Goal: Task Accomplishment & Management: Manage account settings

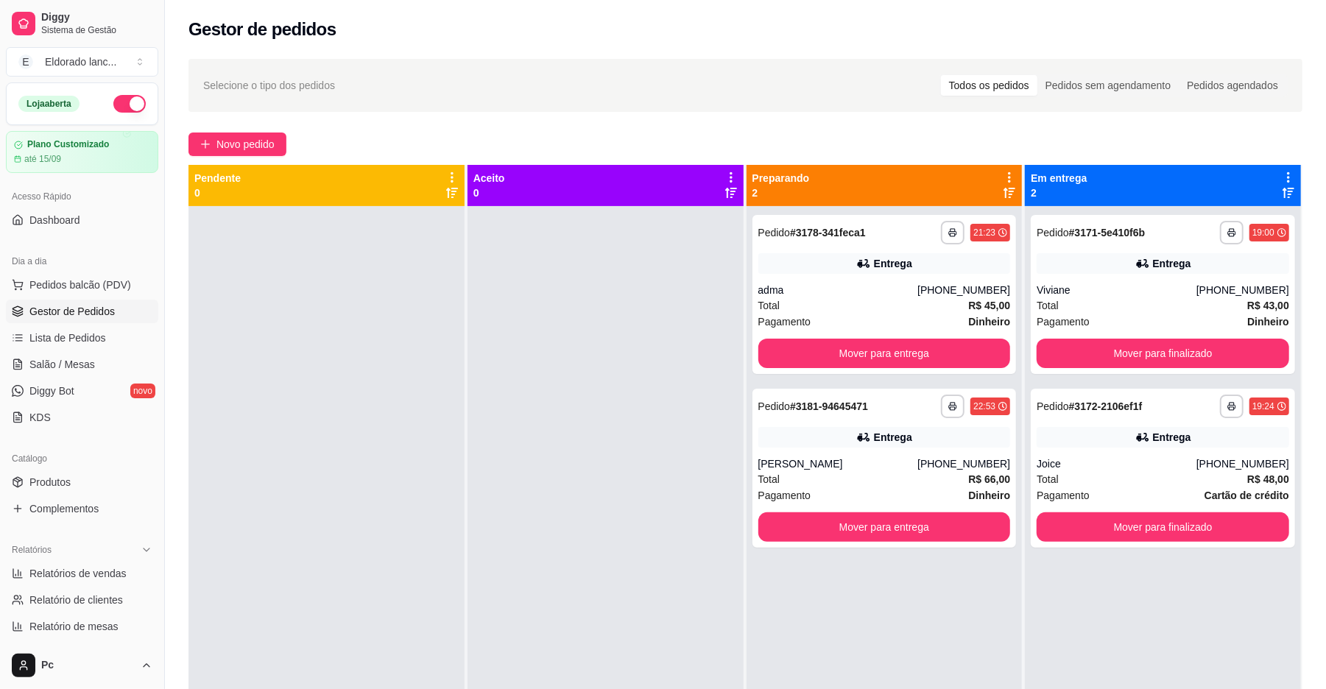
click at [121, 107] on button "button" at bounding box center [129, 104] width 32 height 18
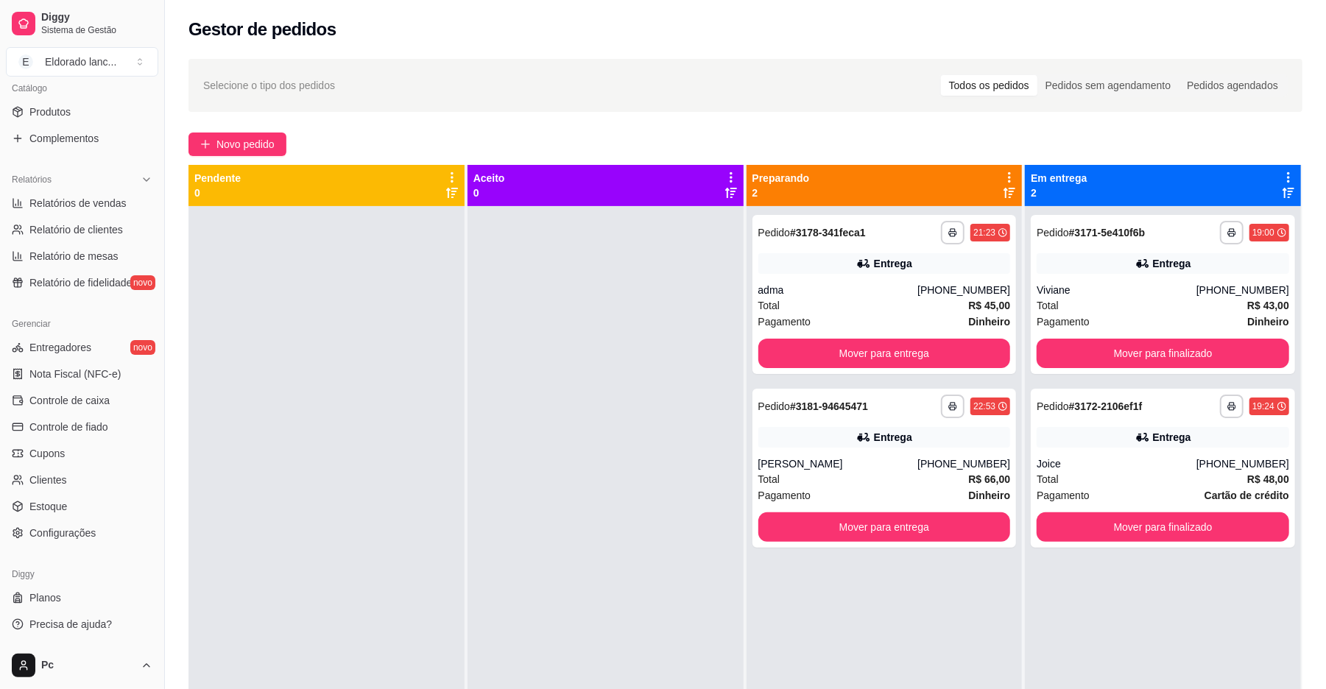
scroll to position [225, 0]
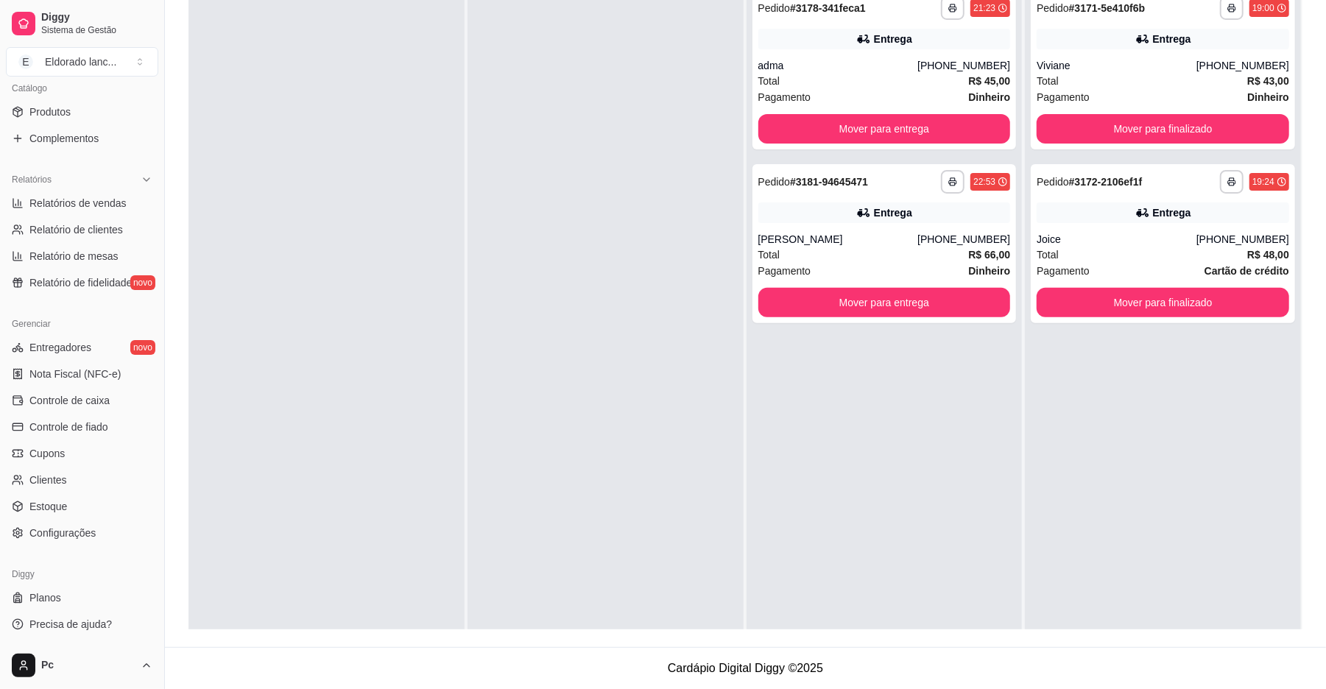
type button "on"
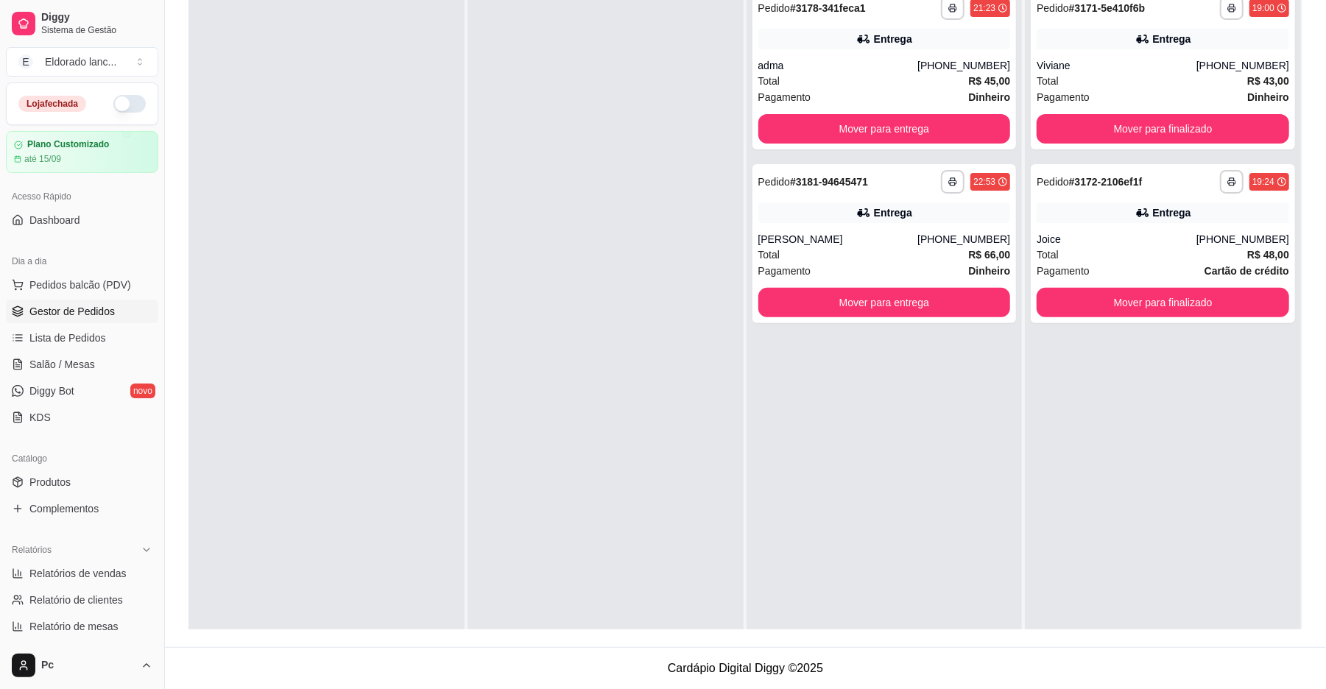
click button "button" at bounding box center [129, 104] width 32 height 18
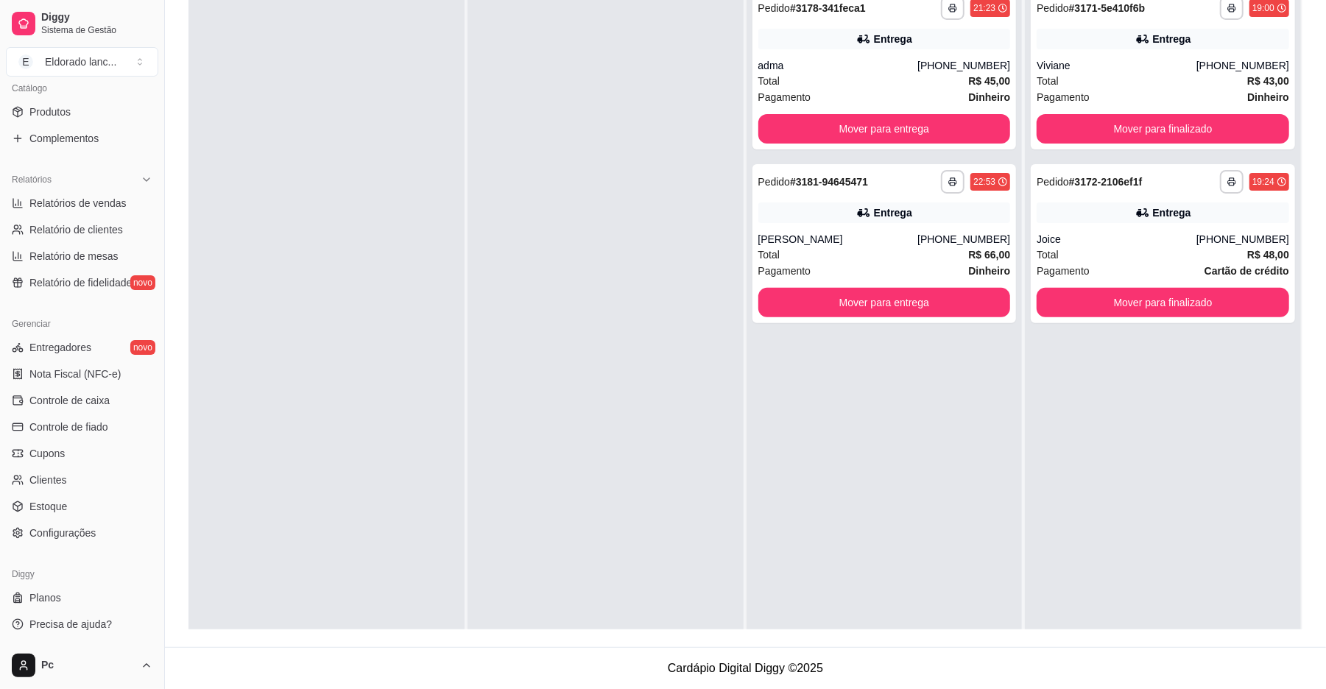
scroll to position [124, 0]
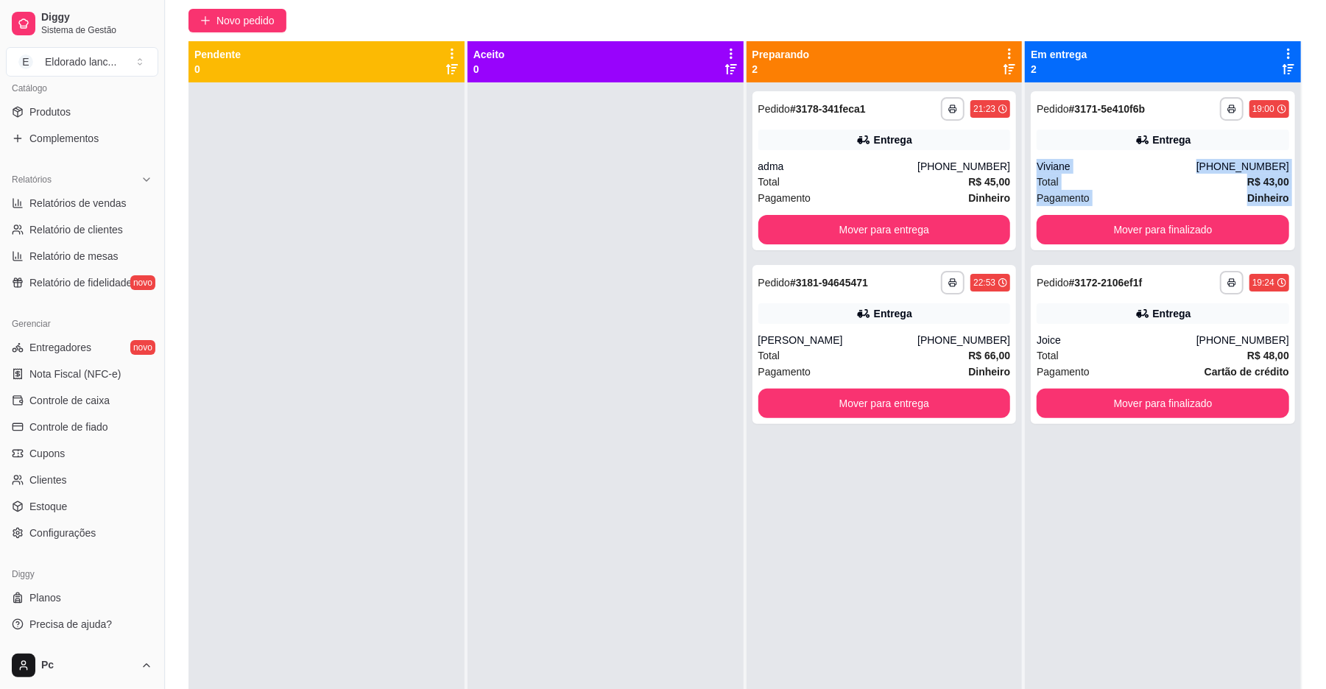
drag, startPoint x: 1324, startPoint y: 240, endPoint x: 1340, endPoint y: 119, distance: 122.5
click at [1325, 119] on html "**********" at bounding box center [663, 220] width 1326 height 689
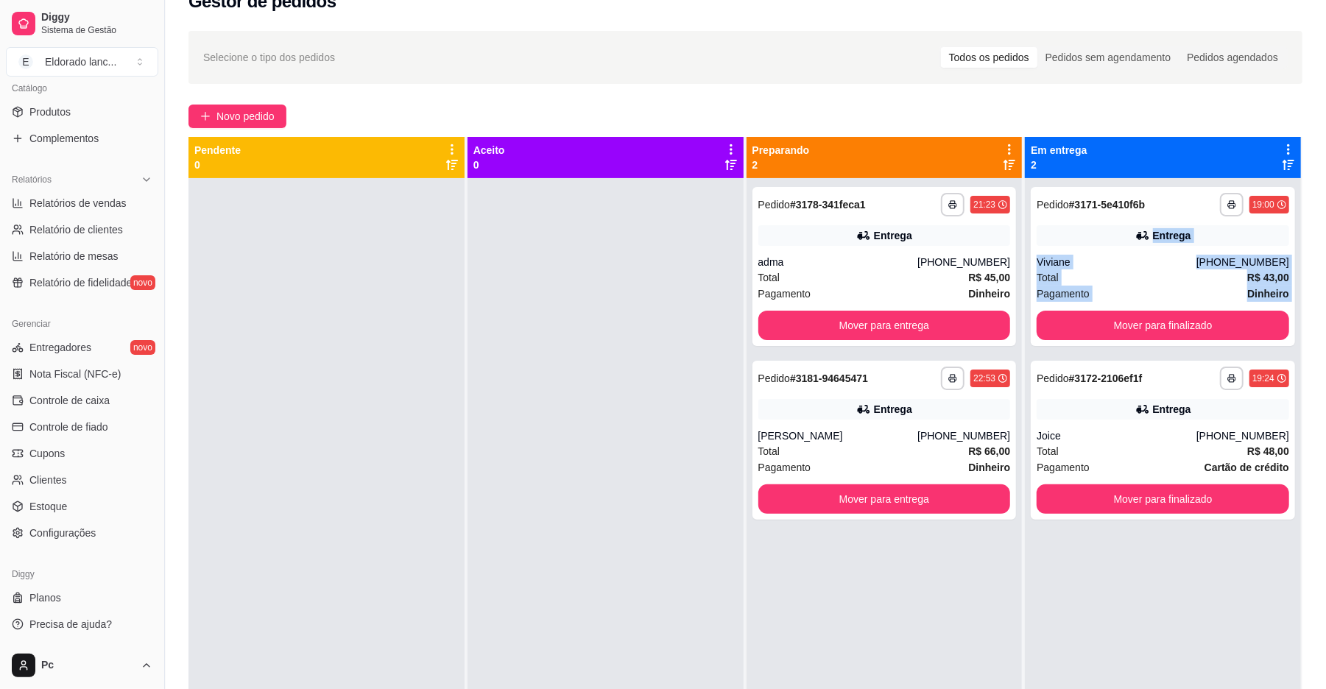
scroll to position [3, 0]
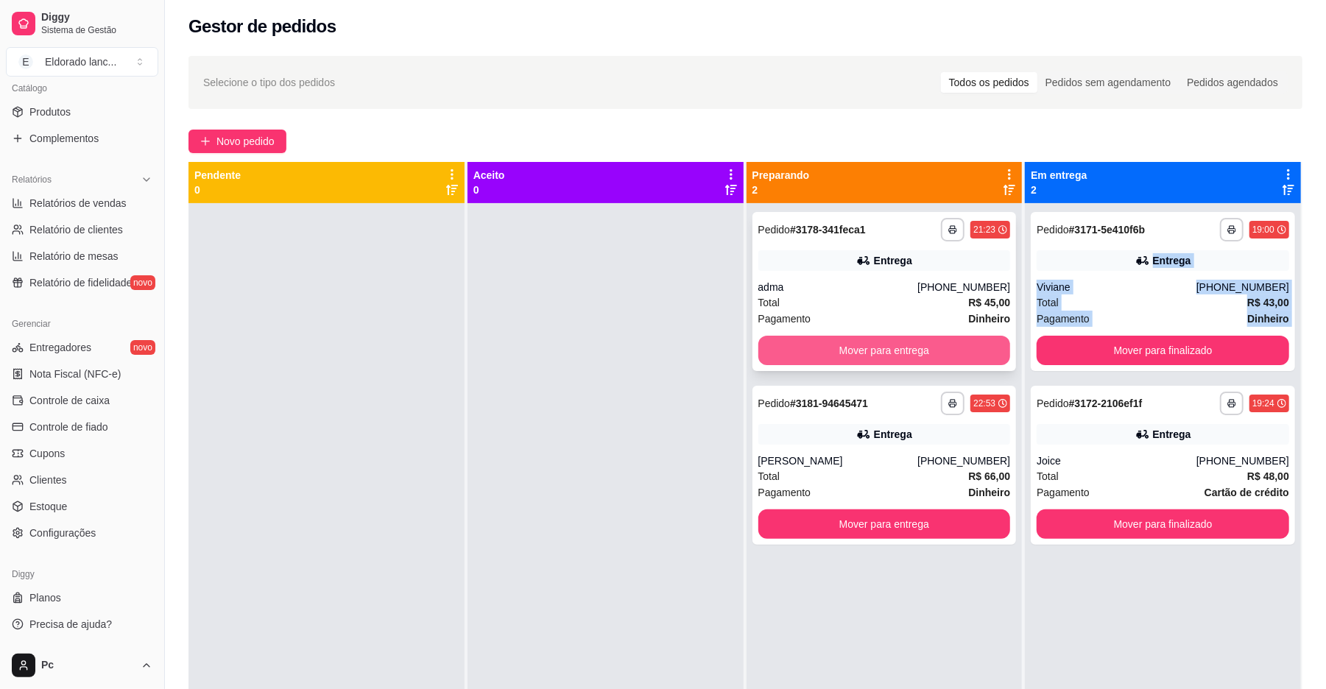
click at [979, 339] on button "Mover para entrega" at bounding box center [884, 350] width 252 height 29
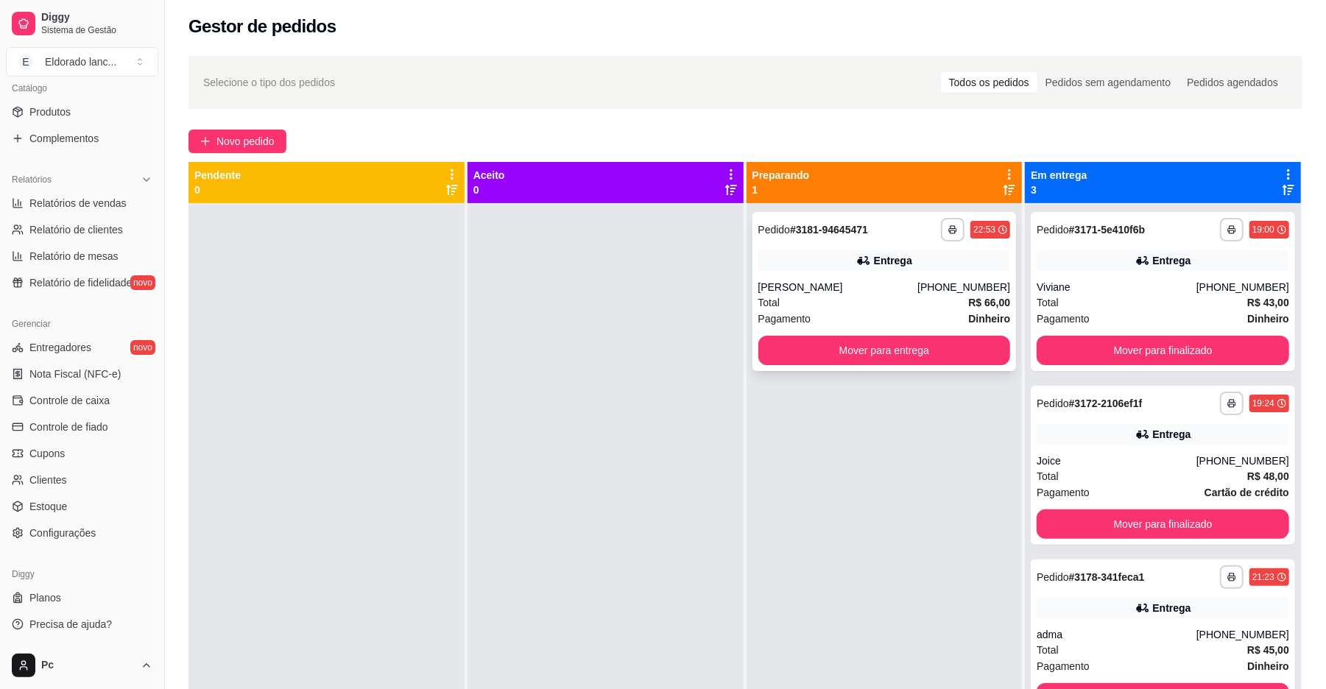
click at [955, 369] on div "**********" at bounding box center [884, 291] width 264 height 159
click at [955, 352] on button "Mover para entrega" at bounding box center [884, 350] width 252 height 29
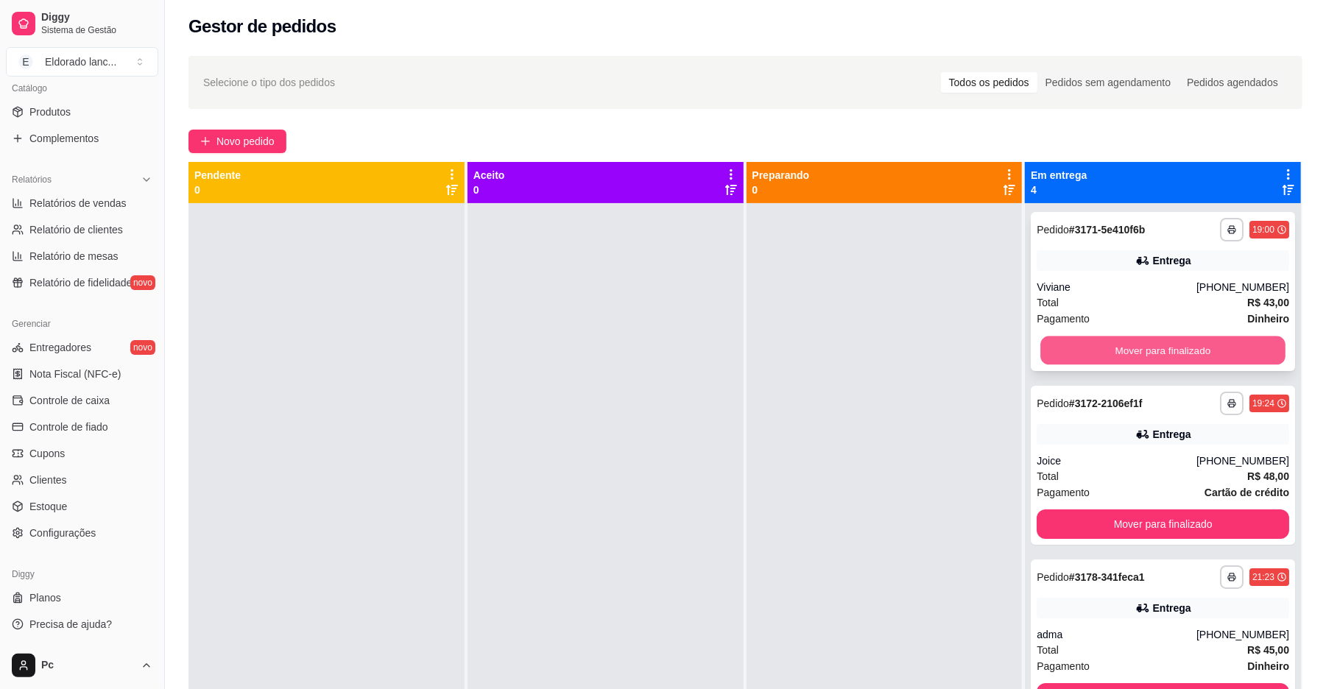
click at [1114, 351] on button "Mover para finalizado" at bounding box center [1162, 350] width 244 height 29
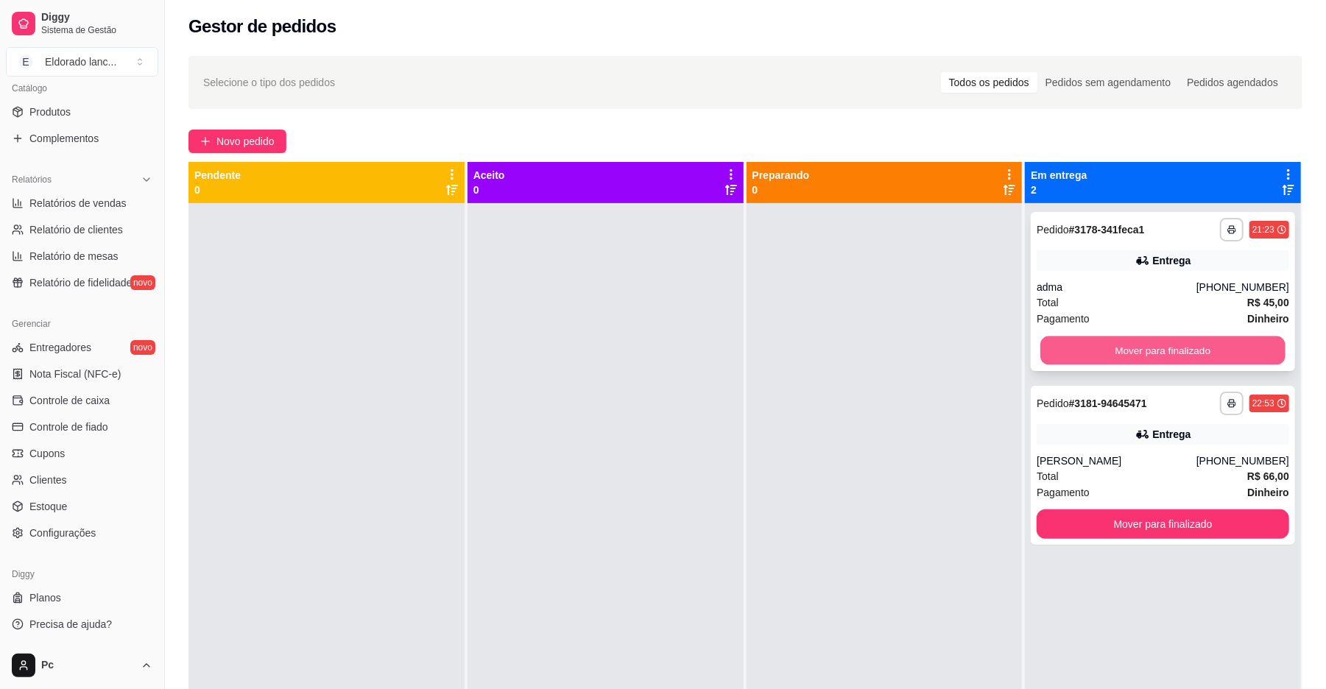
click at [1116, 353] on button "Mover para finalizado" at bounding box center [1162, 350] width 244 height 29
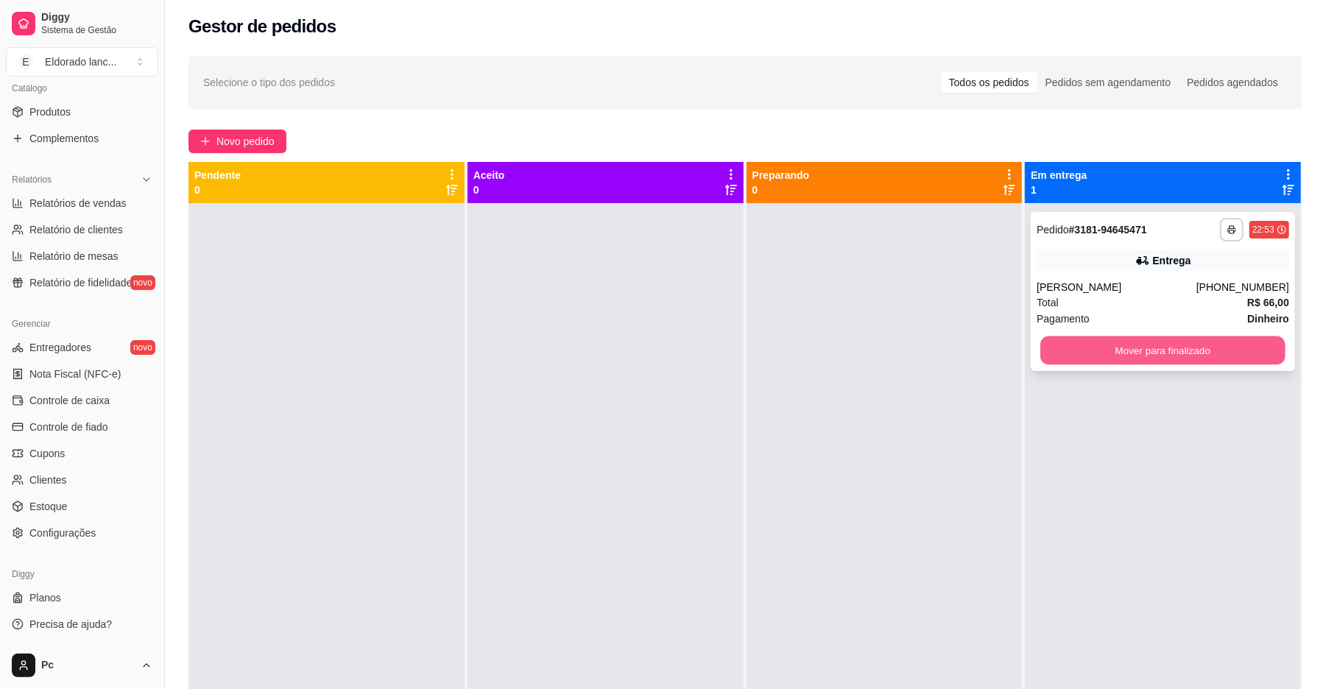
click at [1103, 355] on button "Mover para finalizado" at bounding box center [1162, 350] width 244 height 29
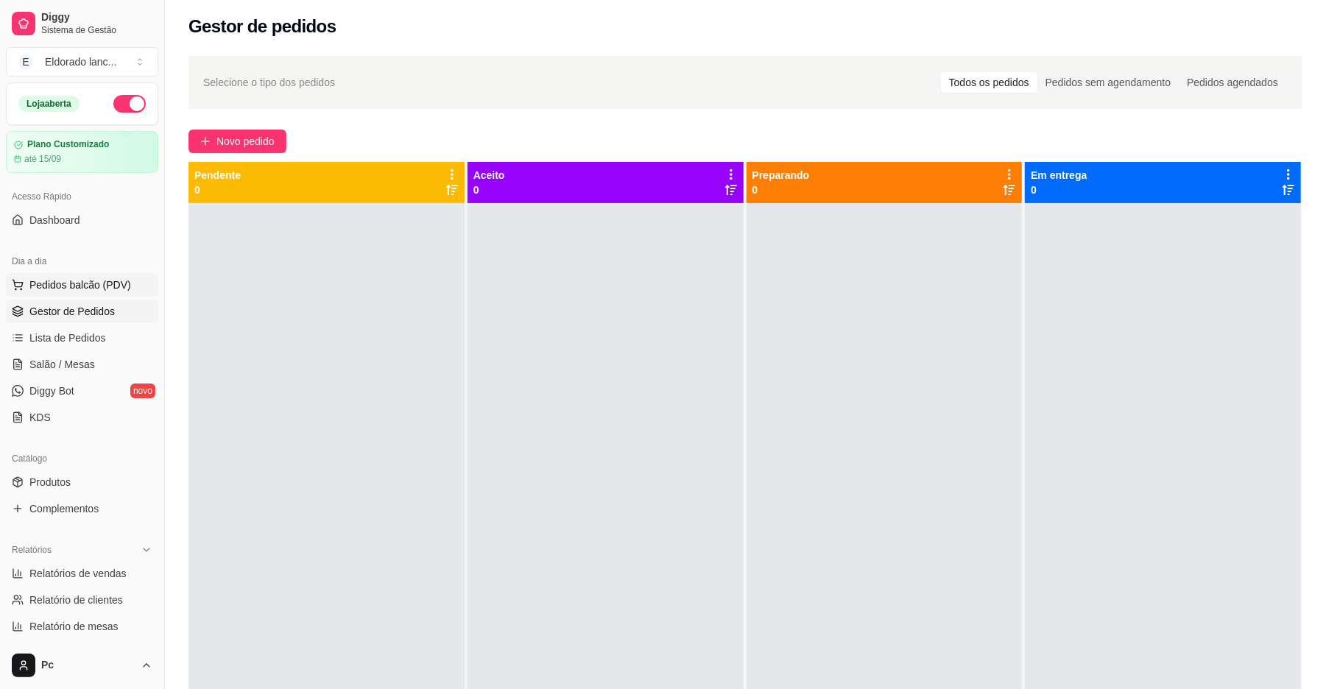
scroll to position [0, 0]
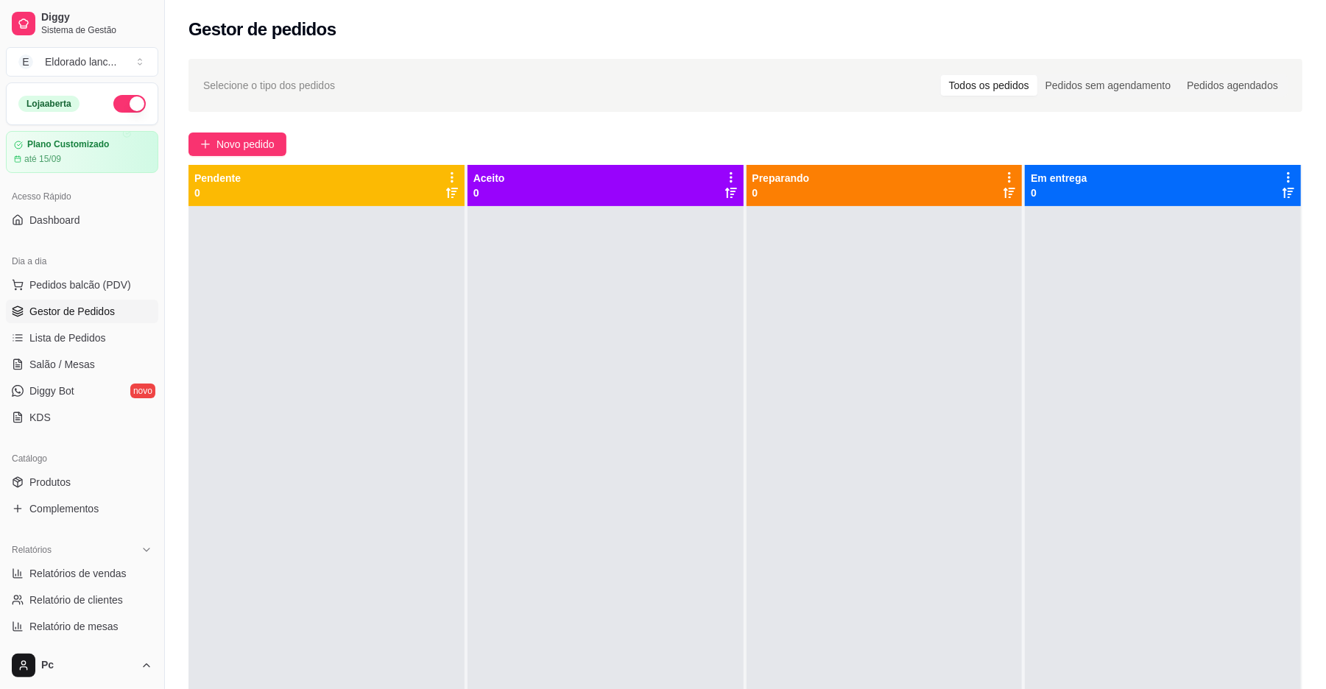
click at [121, 107] on button "button" at bounding box center [129, 104] width 32 height 18
